Goal: Understand process/instructions

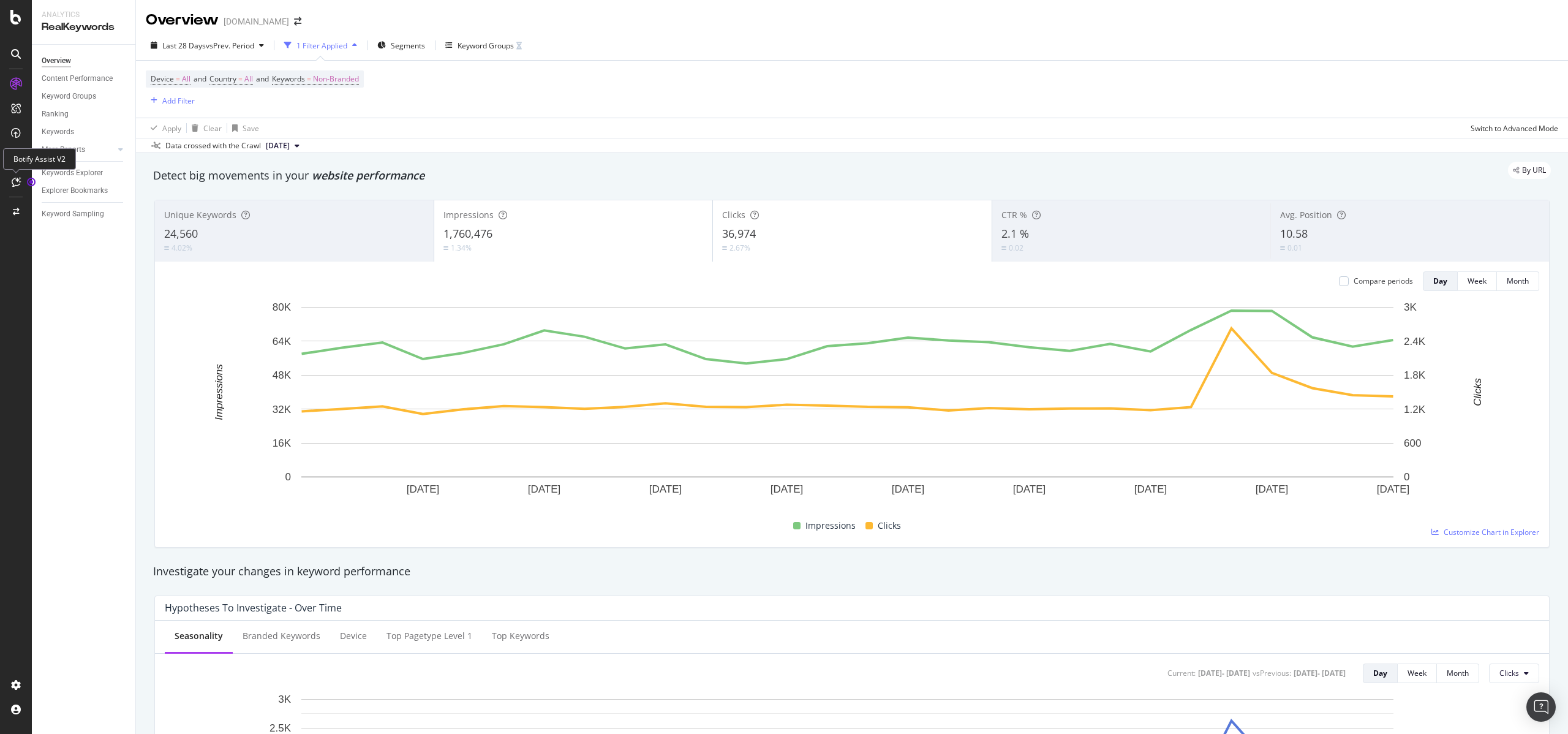
click at [17, 177] on icon at bounding box center [16, 181] width 9 height 10
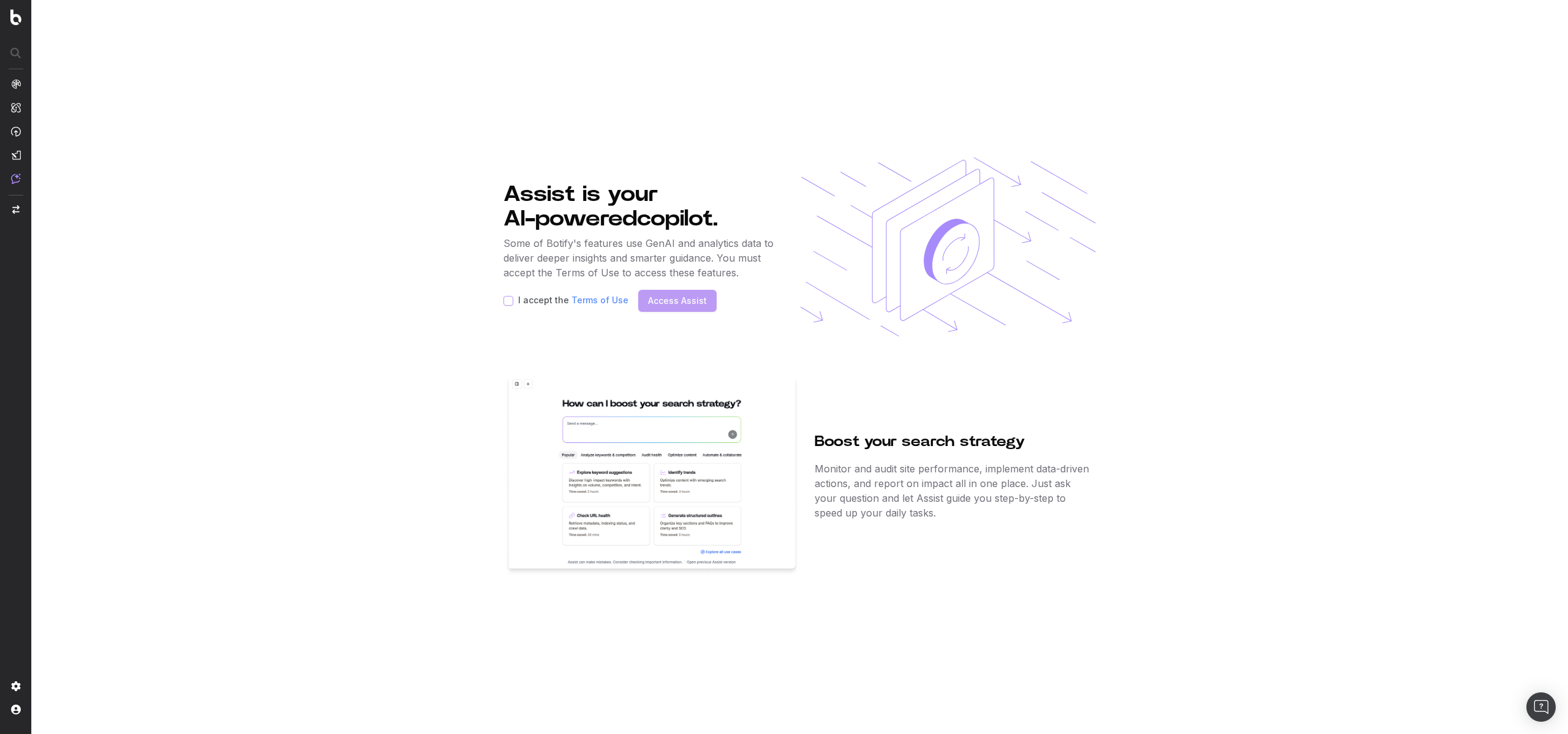
click at [558, 301] on label "I accept the Terms of Use" at bounding box center [573, 300] width 110 height 10
